Goal: Task Accomplishment & Management: Manage account settings

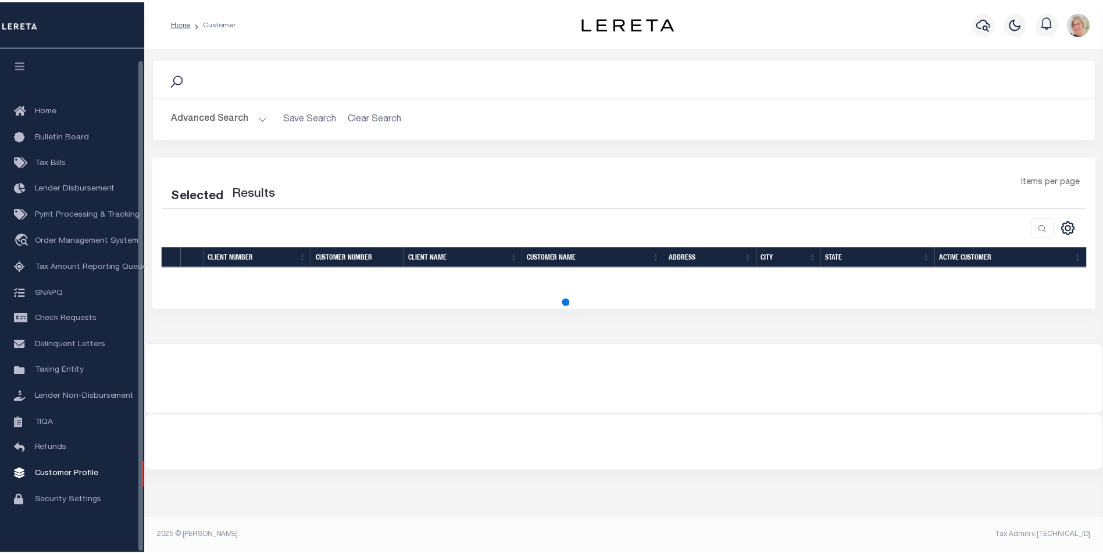
scroll to position [12, 0]
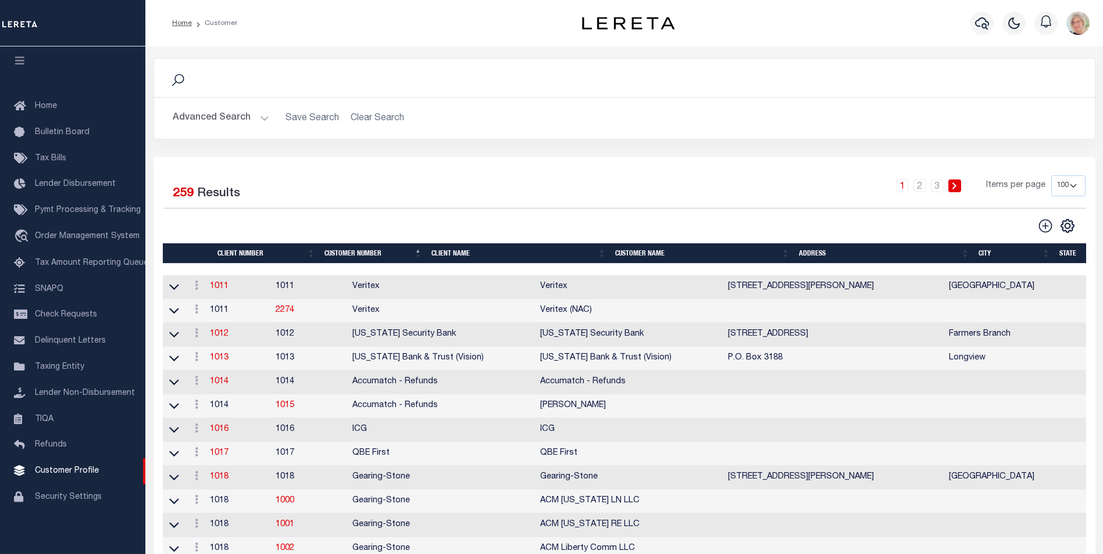
click at [463, 255] on th "Client Name" at bounding box center [519, 254] width 184 height 20
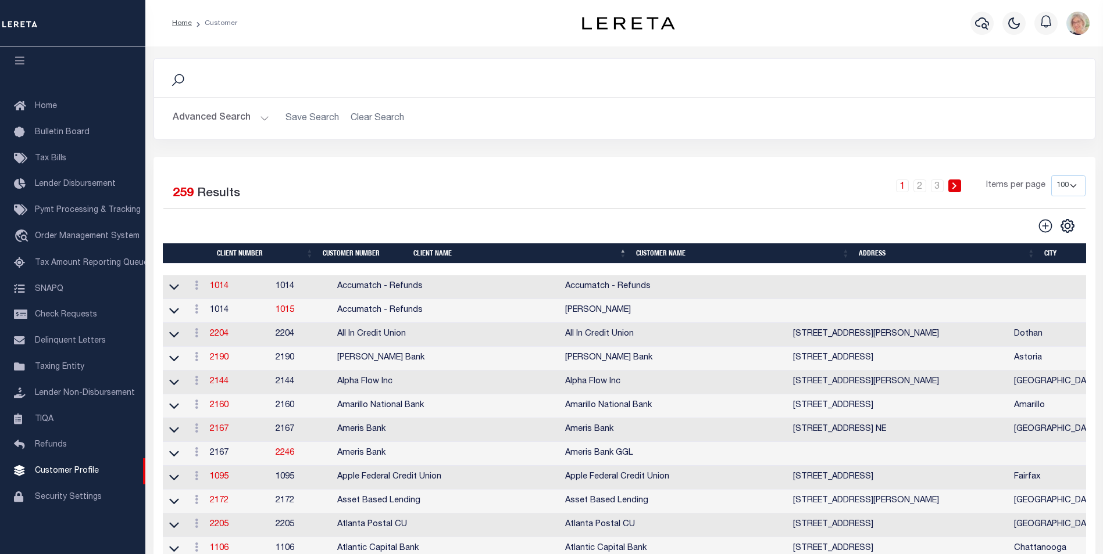
click at [463, 255] on th "Client Name" at bounding box center [520, 254] width 223 height 20
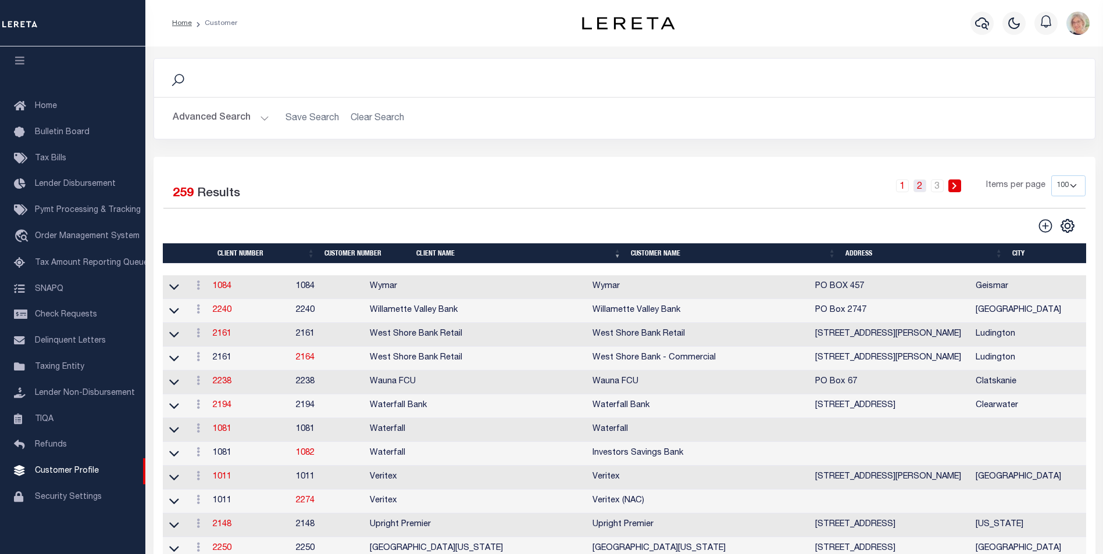
click at [918, 184] on link "2" at bounding box center [919, 186] width 13 height 13
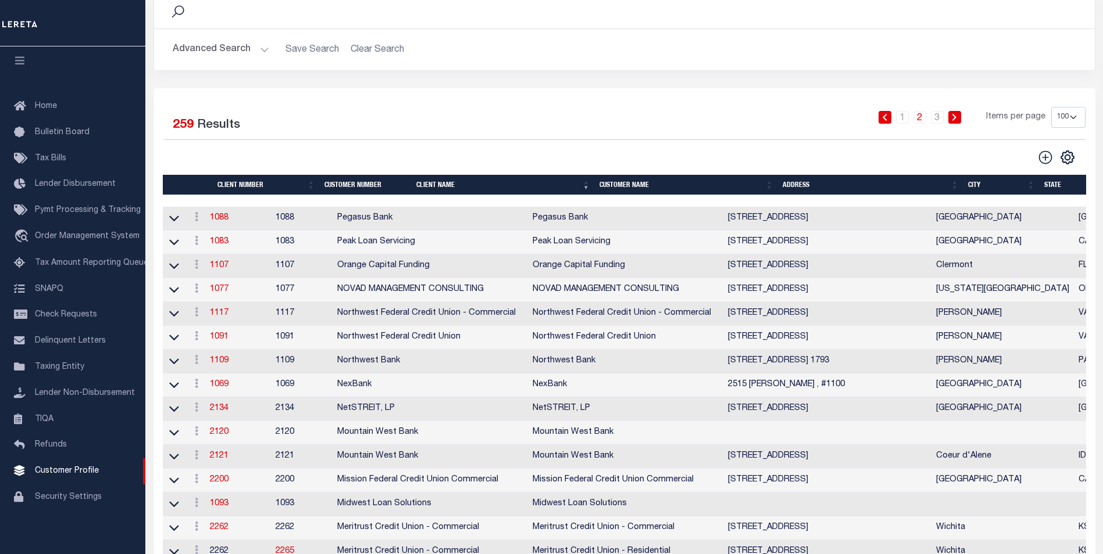
scroll to position [0, 0]
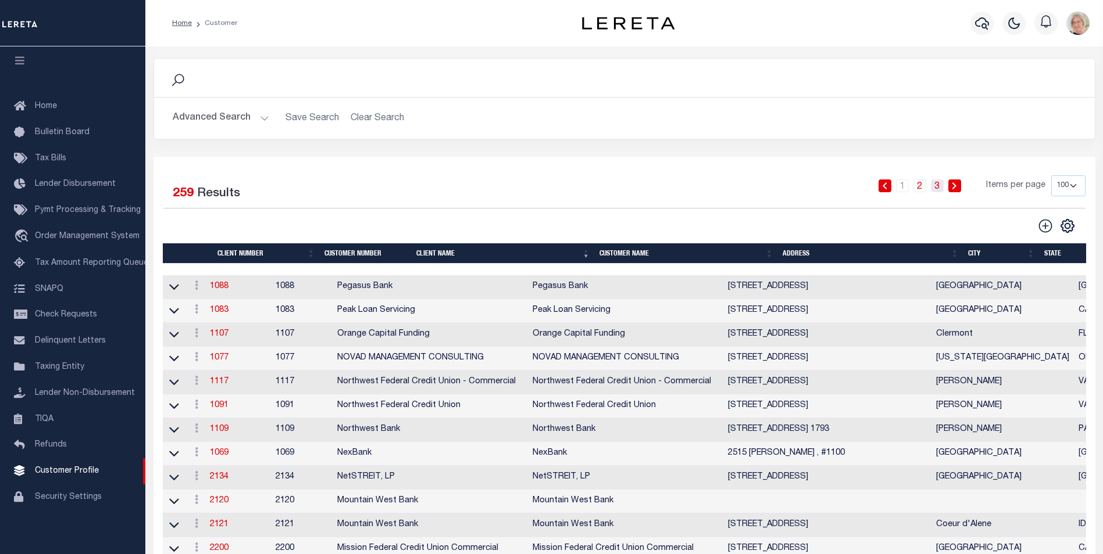
click at [940, 185] on link "3" at bounding box center [937, 186] width 13 height 13
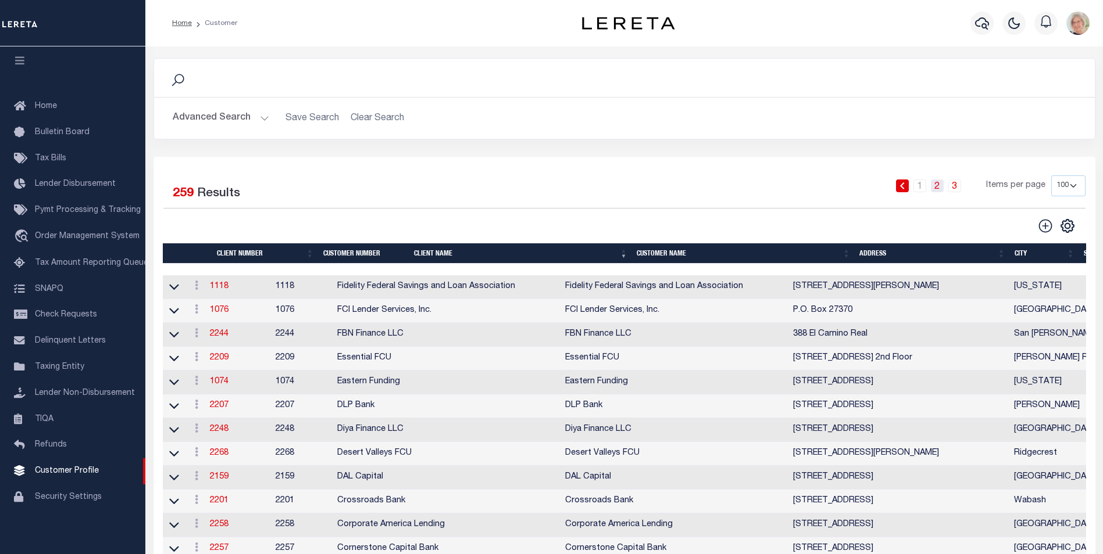
click at [942, 184] on link "2" at bounding box center [937, 186] width 13 height 13
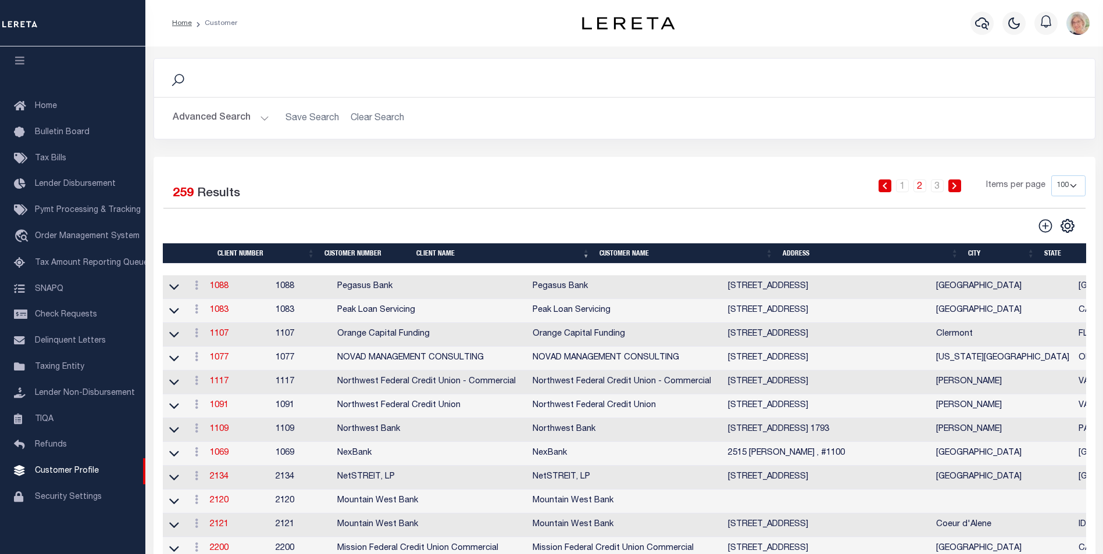
click at [445, 256] on th "Client Name" at bounding box center [503, 254] width 183 height 20
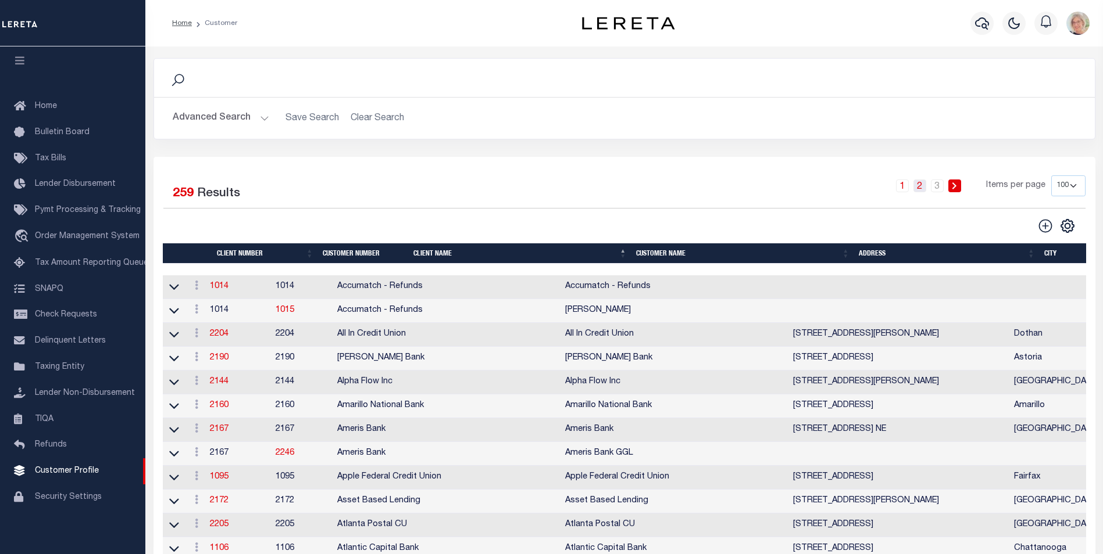
click at [922, 188] on link "2" at bounding box center [919, 186] width 13 height 13
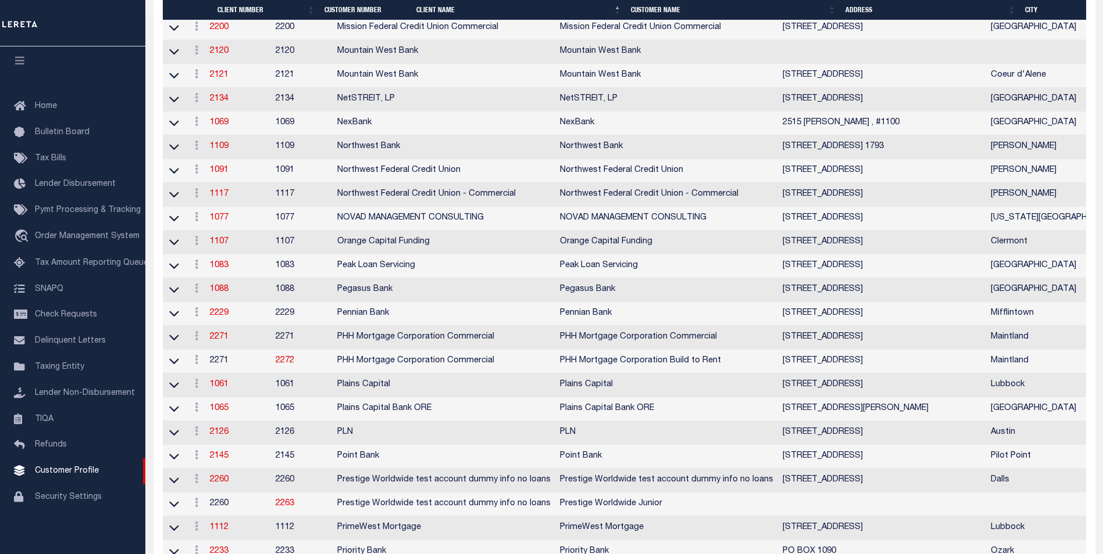
scroll to position [1395, 0]
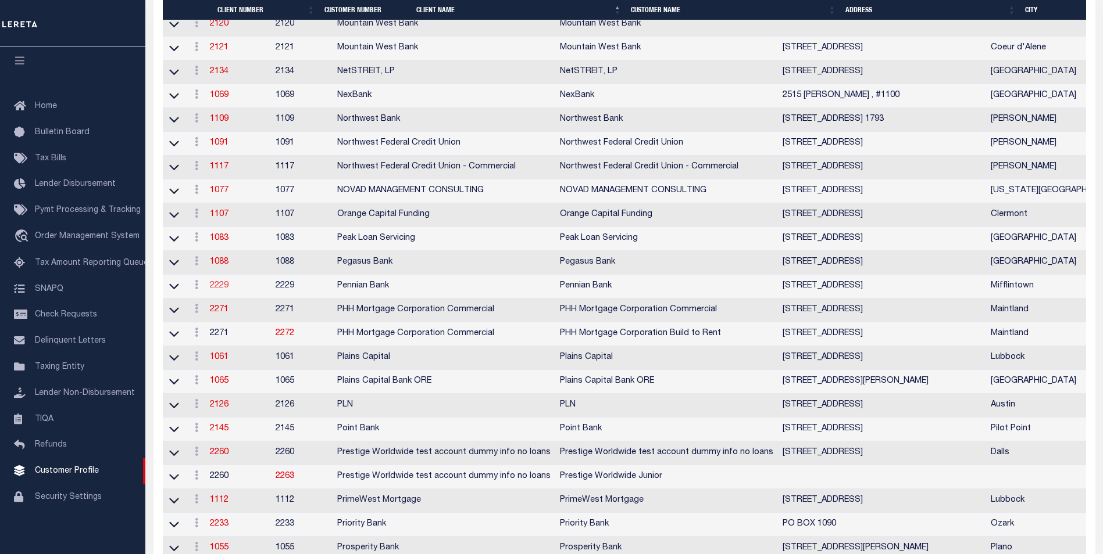
click at [226, 290] on link "2229" at bounding box center [219, 286] width 19 height 8
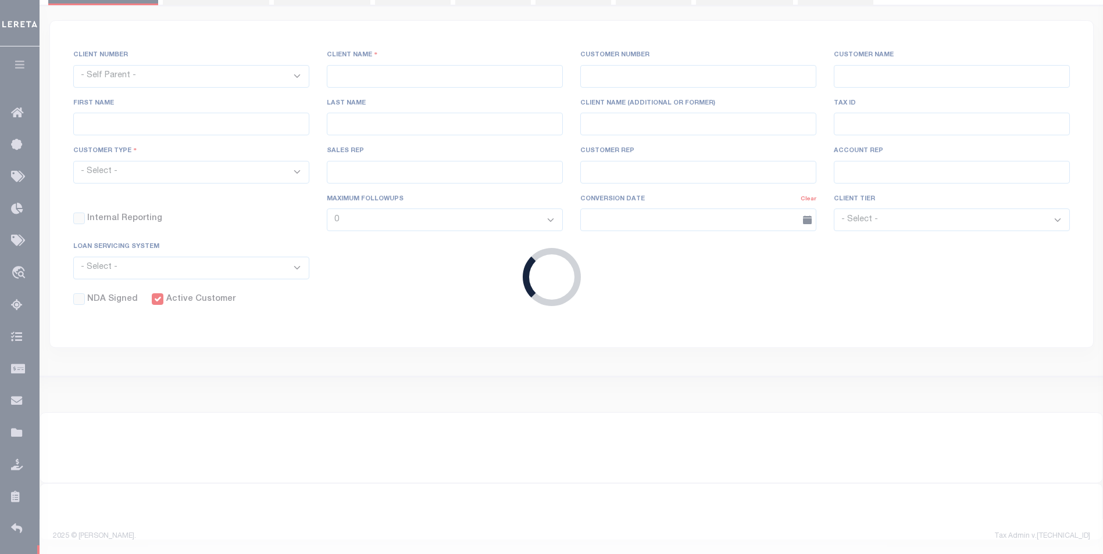
select select
type input "Pennian Bank"
type input "2229"
type input "Pennian Bank"
type input "Jim"
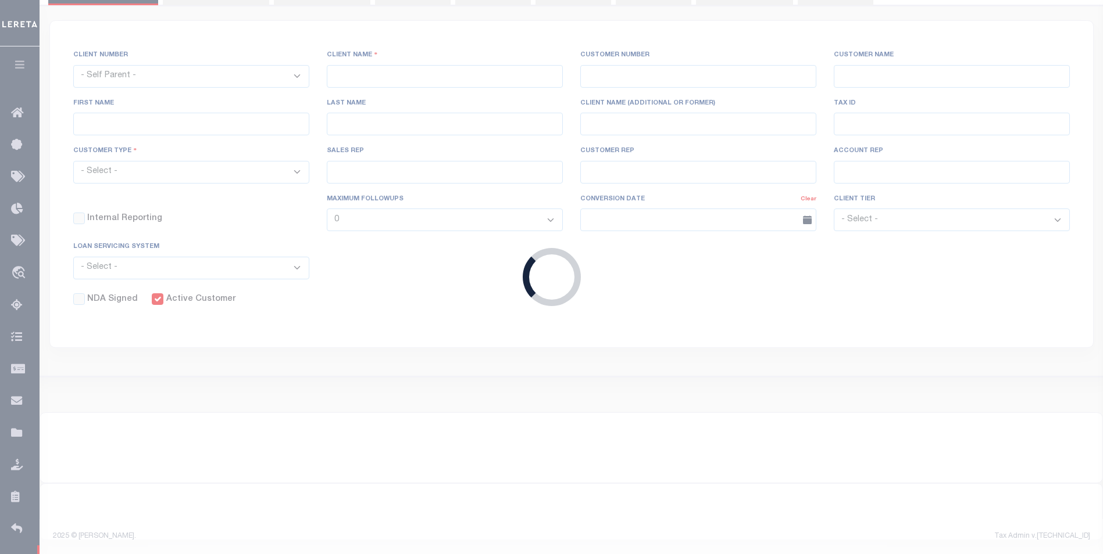
type input "Cordell"
select select "Mixed Portfolio"
type input "Adam Villaneda"
type input "Barbara Kendrick"
type input "Tony Targhetta"
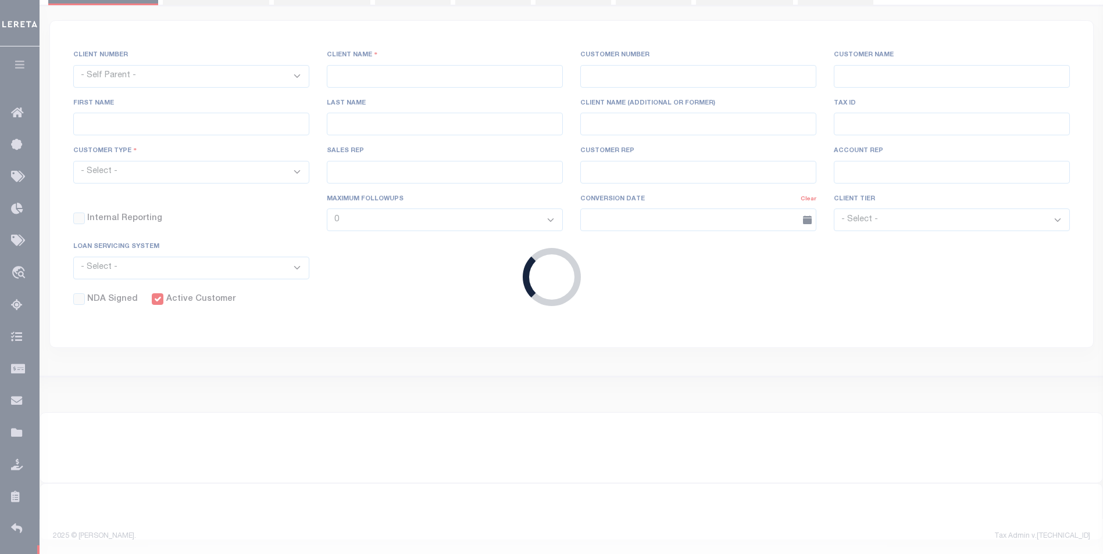
checkbox input "true"
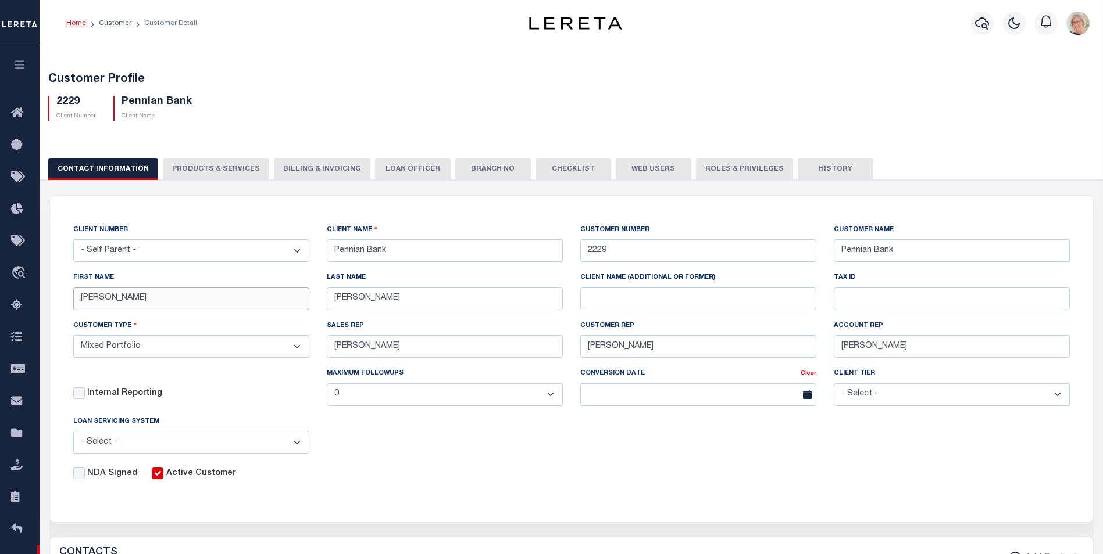
click at [104, 301] on input "Jim" at bounding box center [191, 299] width 236 height 23
type input "J"
type input "Neal"
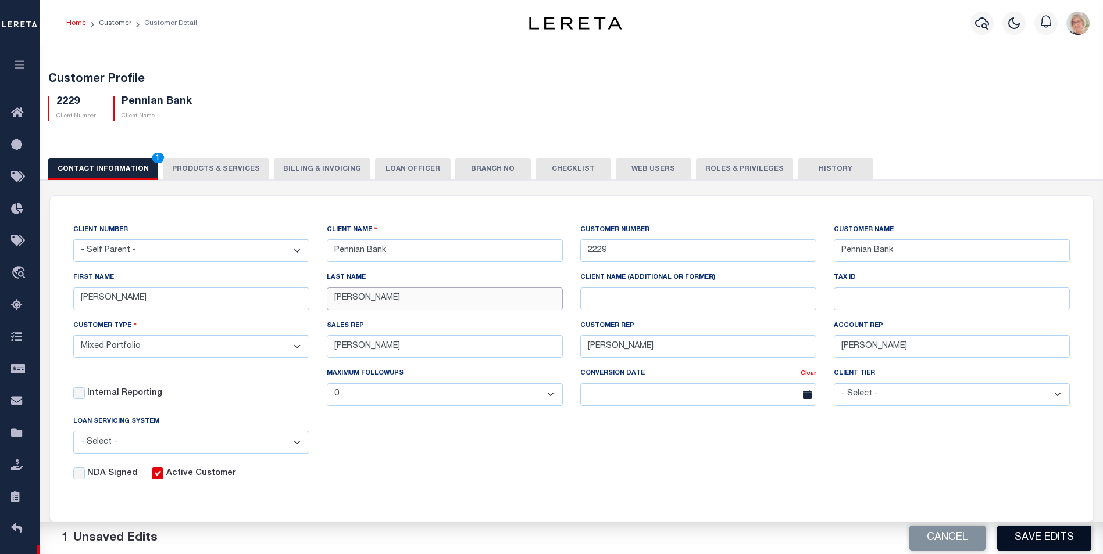
type input "Shawver"
click at [1057, 539] on button "Save Edits" at bounding box center [1044, 538] width 94 height 25
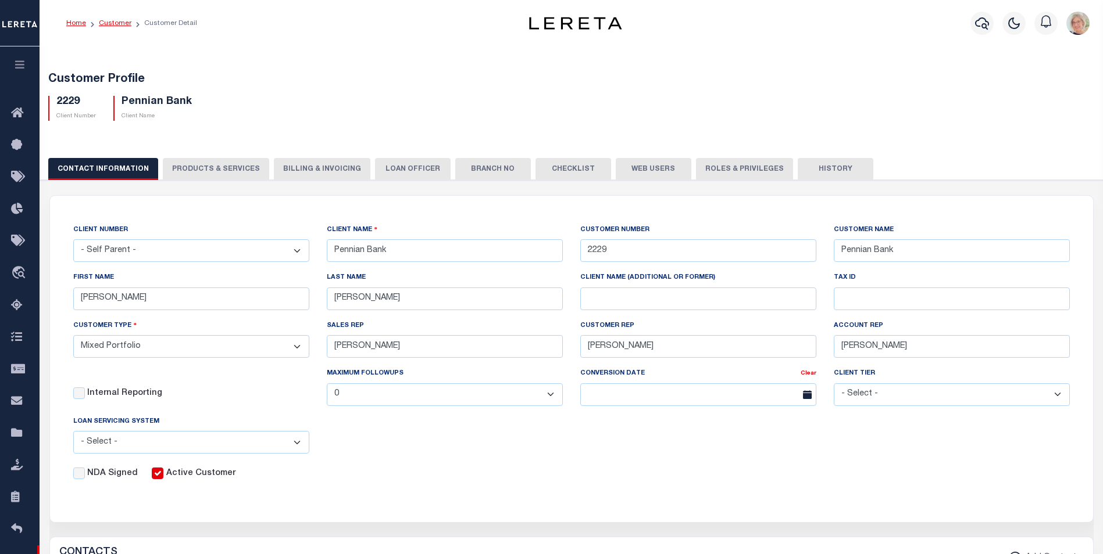
click at [112, 22] on link "Customer" at bounding box center [115, 23] width 33 height 7
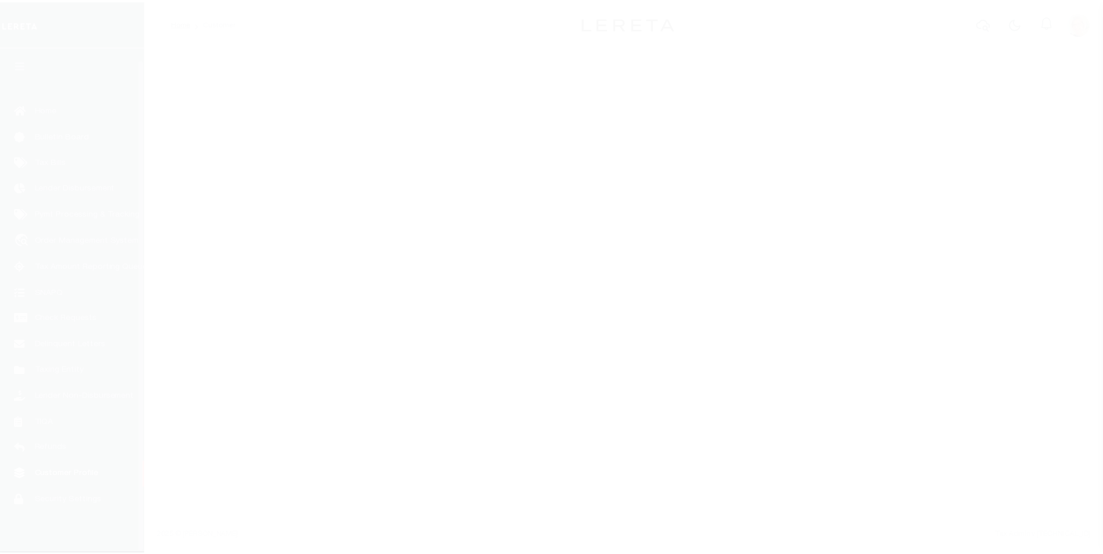
scroll to position [12, 0]
